Goal: Find specific page/section: Find specific page/section

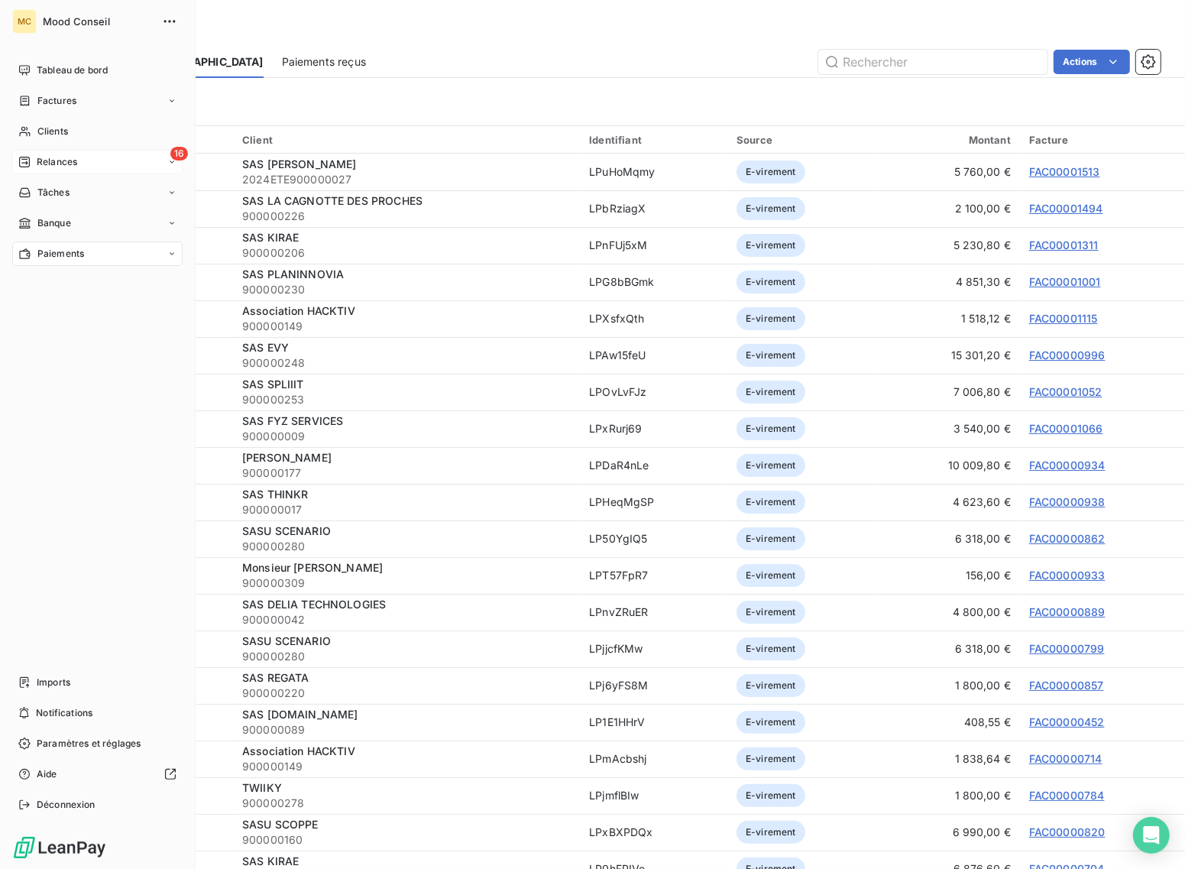
click at [32, 162] on div "Relances" at bounding box center [47, 162] width 59 height 14
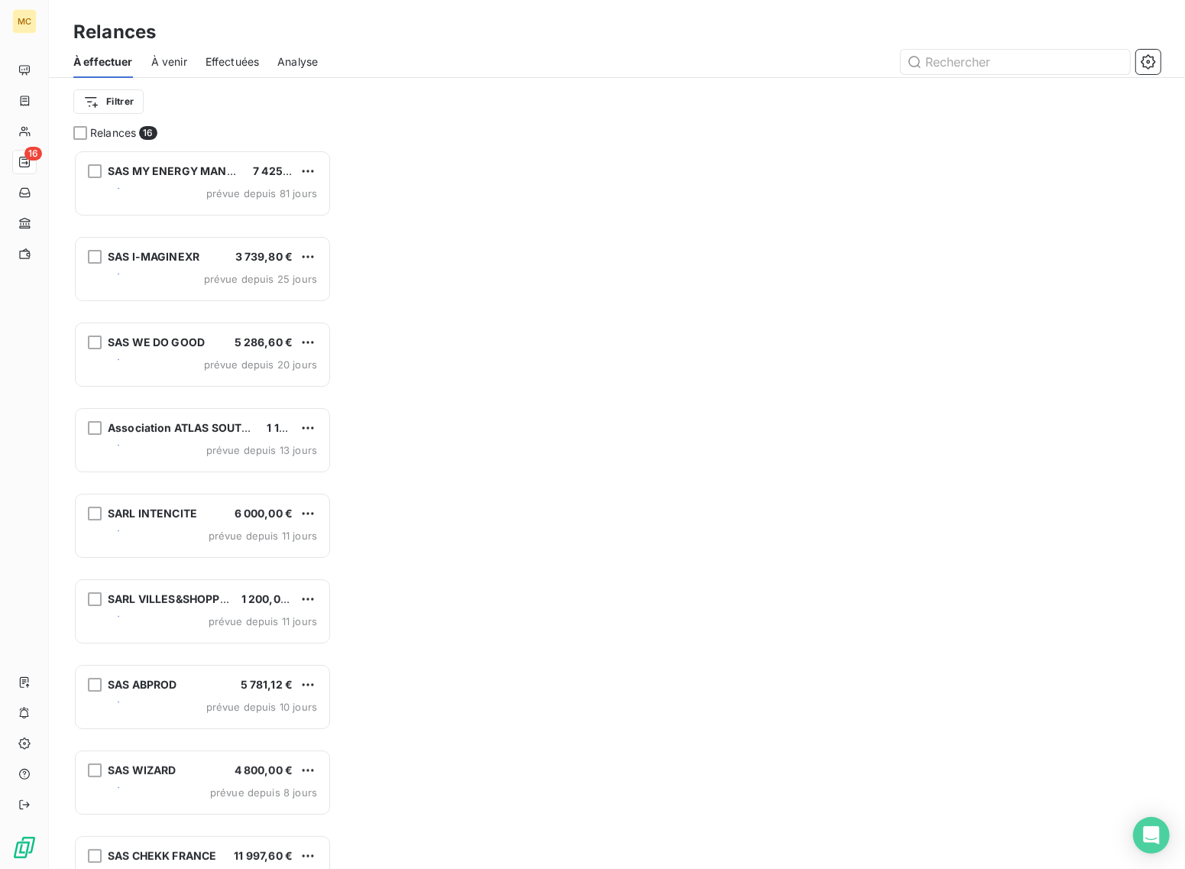
scroll to position [705, 244]
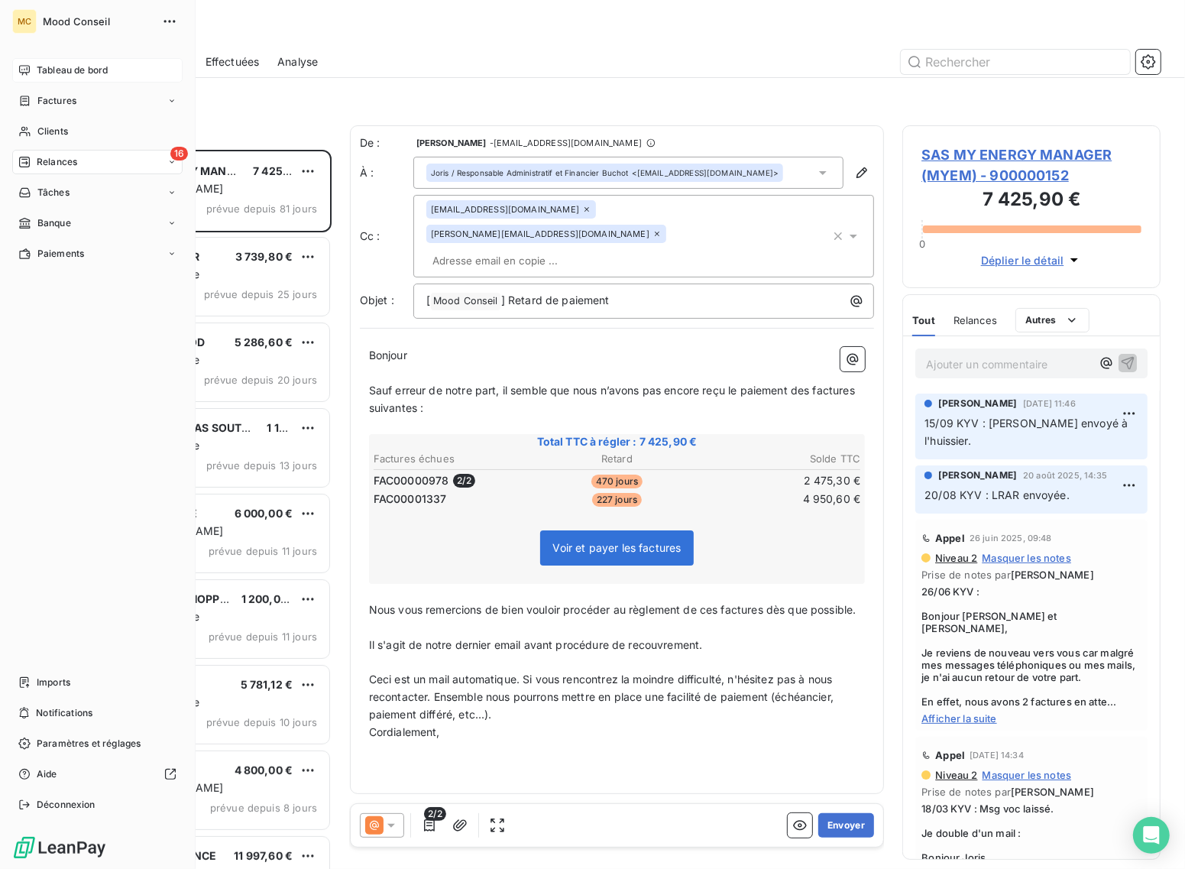
click at [44, 66] on span "Tableau de bord" at bounding box center [72, 70] width 71 height 14
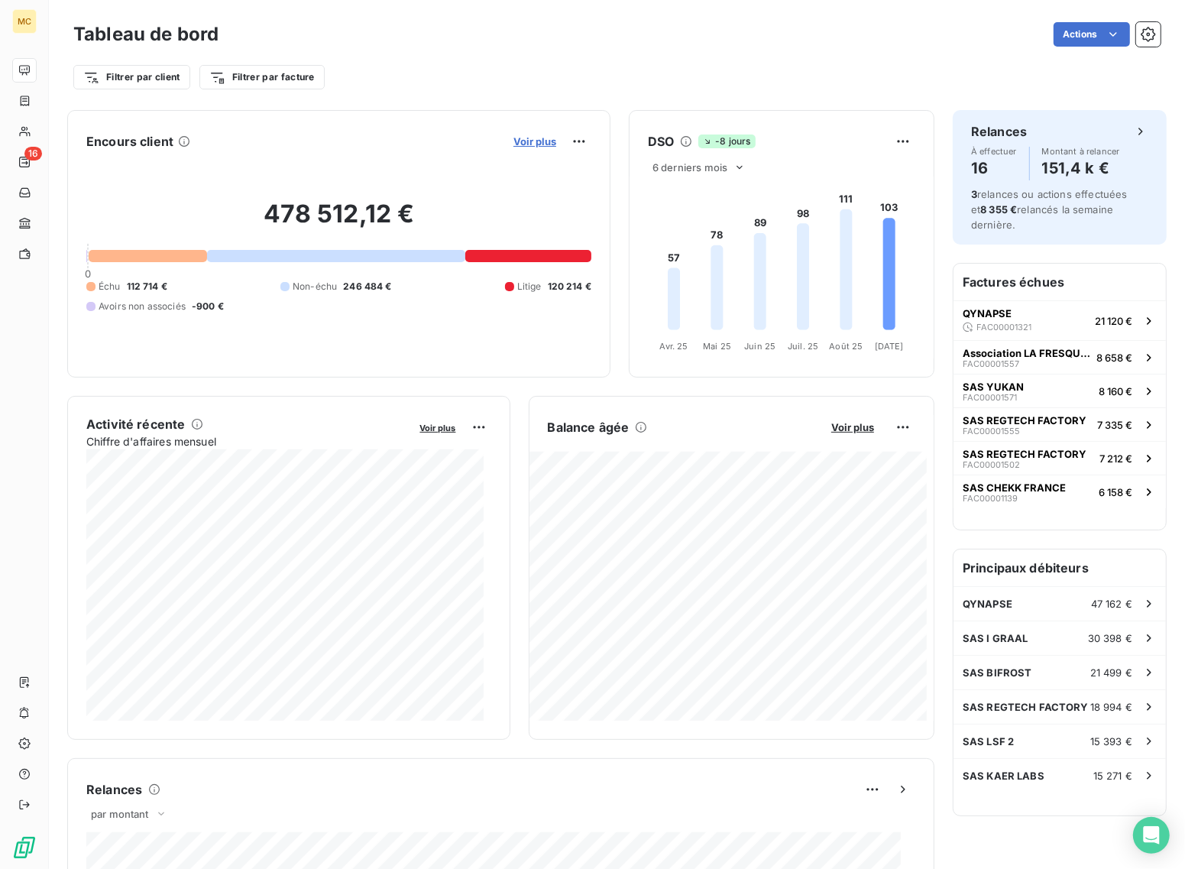
click at [516, 139] on span "Voir plus" at bounding box center [534, 141] width 43 height 12
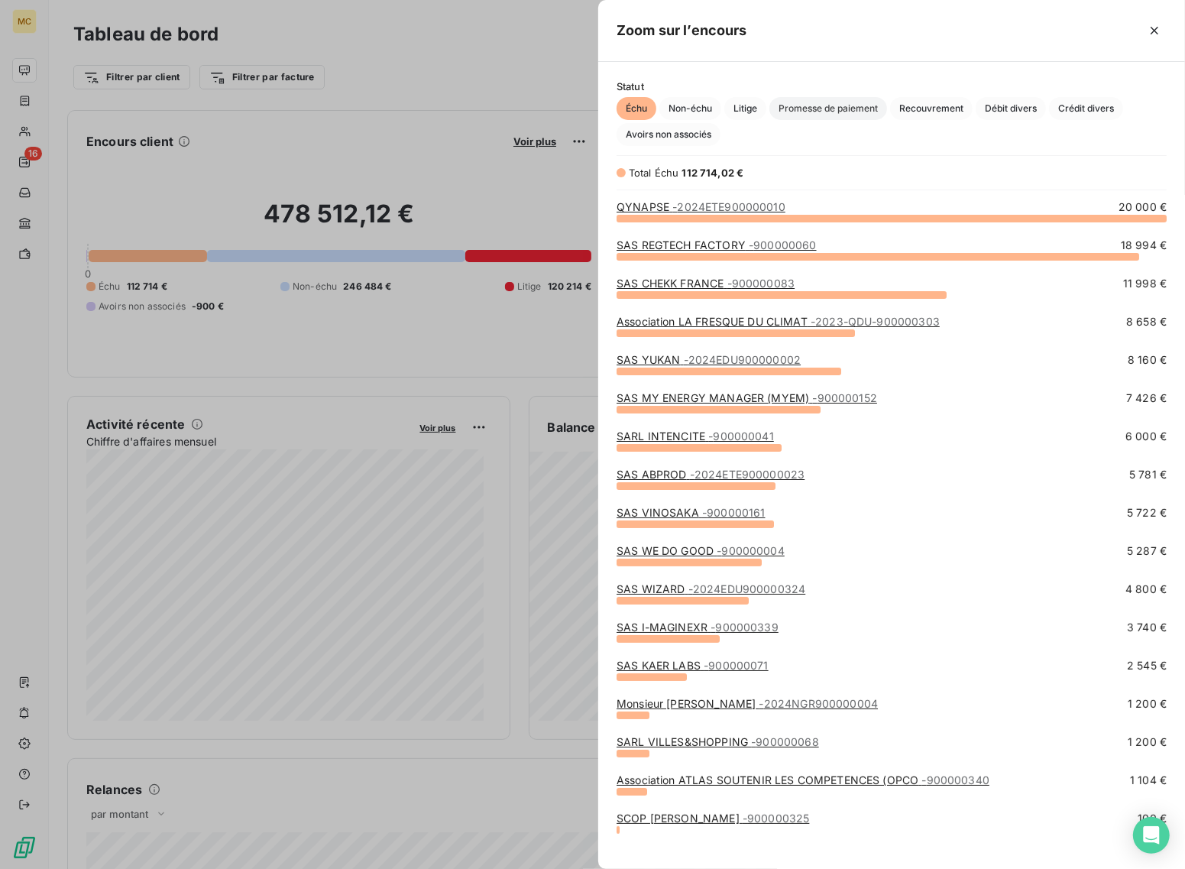
scroll to position [636, 573]
drag, startPoint x: 448, startPoint y: 75, endPoint x: 463, endPoint y: 67, distance: 16.4
click at [448, 75] on div at bounding box center [592, 434] width 1185 height 869
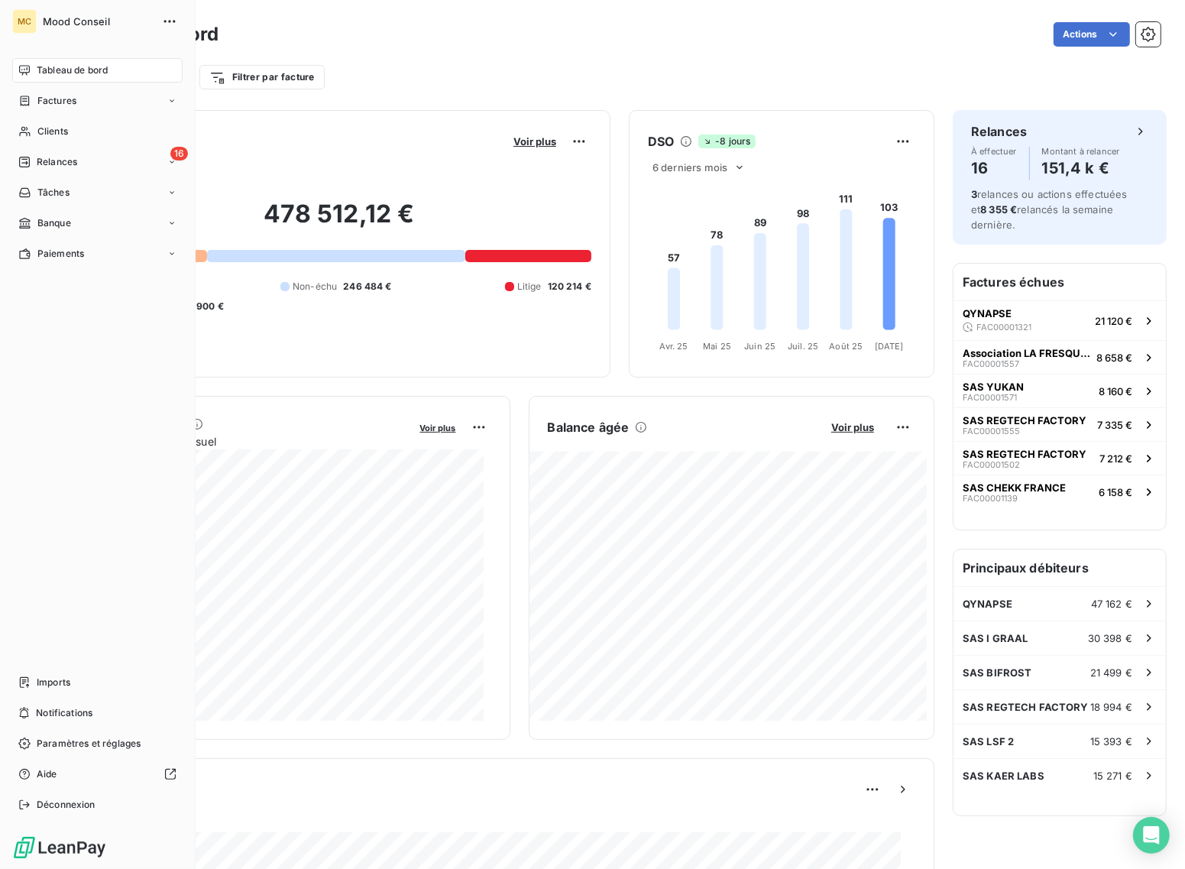
drag, startPoint x: 48, startPoint y: 131, endPoint x: 275, endPoint y: 123, distance: 227.0
click at [48, 131] on span "Clients" at bounding box center [52, 132] width 31 height 14
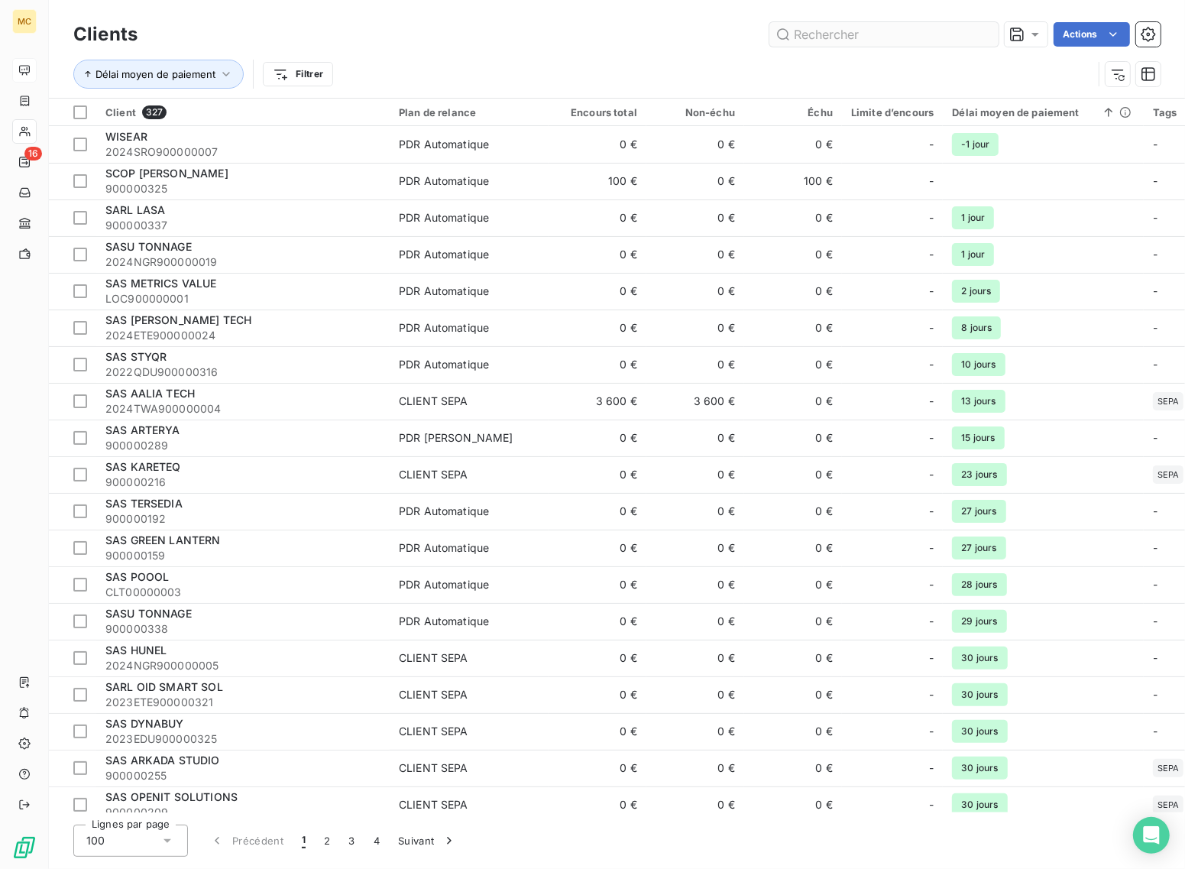
click at [845, 36] on input "text" at bounding box center [883, 34] width 229 height 24
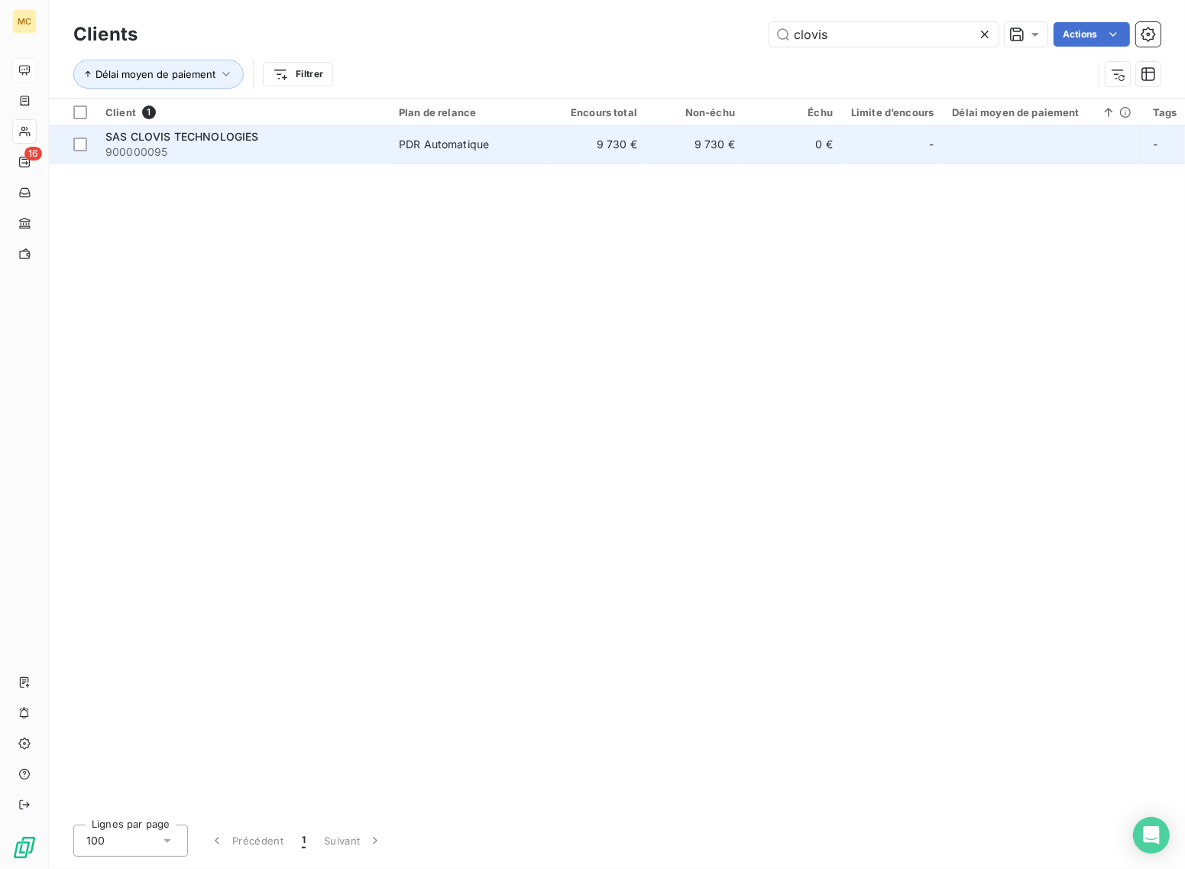
type input "clovis"
click at [510, 159] on td "PDR Automatique" at bounding box center [469, 144] width 159 height 37
